Goal: Information Seeking & Learning: Learn about a topic

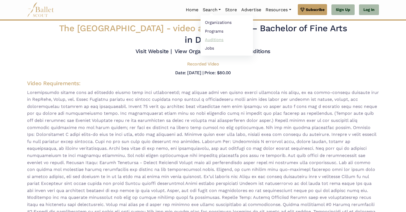
click at [208, 38] on link "Auditions" at bounding box center [227, 39] width 52 height 8
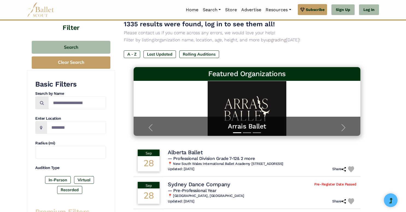
scroll to position [45, 0]
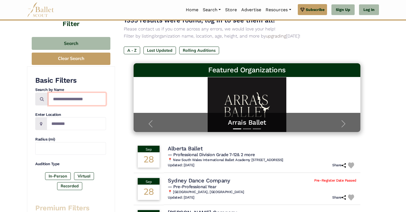
click at [76, 98] on input "Search by names..." at bounding box center [77, 98] width 58 height 13
type input "*"
type input "**********"
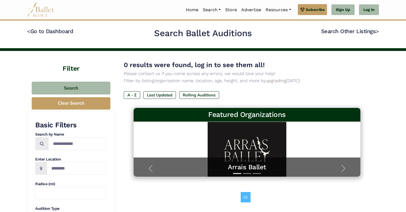
scroll to position [2, 0]
